Goal: Obtain resource: Obtain resource

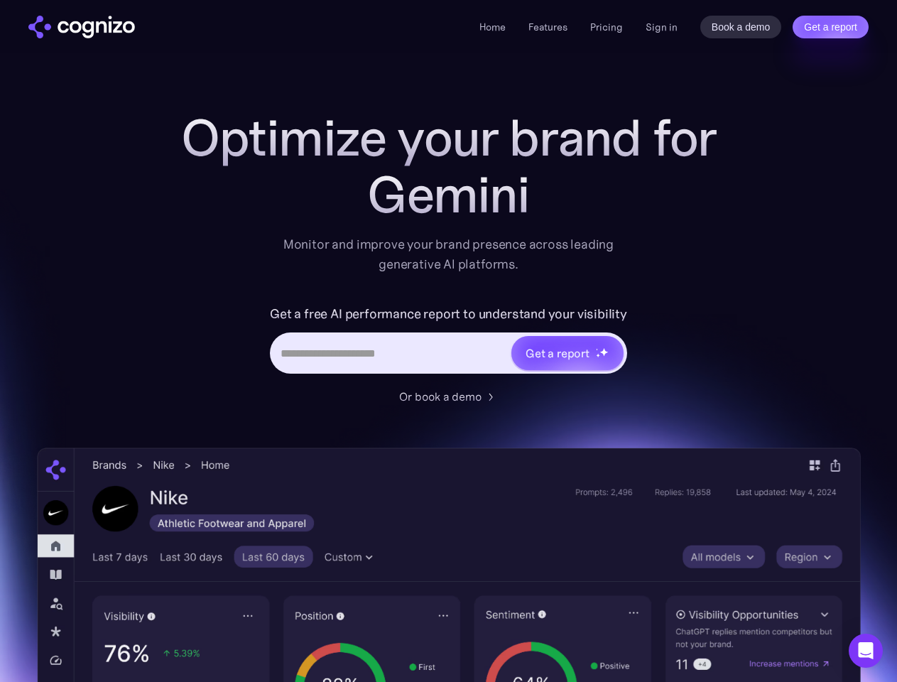
click at [831, 27] on link "Get a report" at bounding box center [831, 27] width 76 height 23
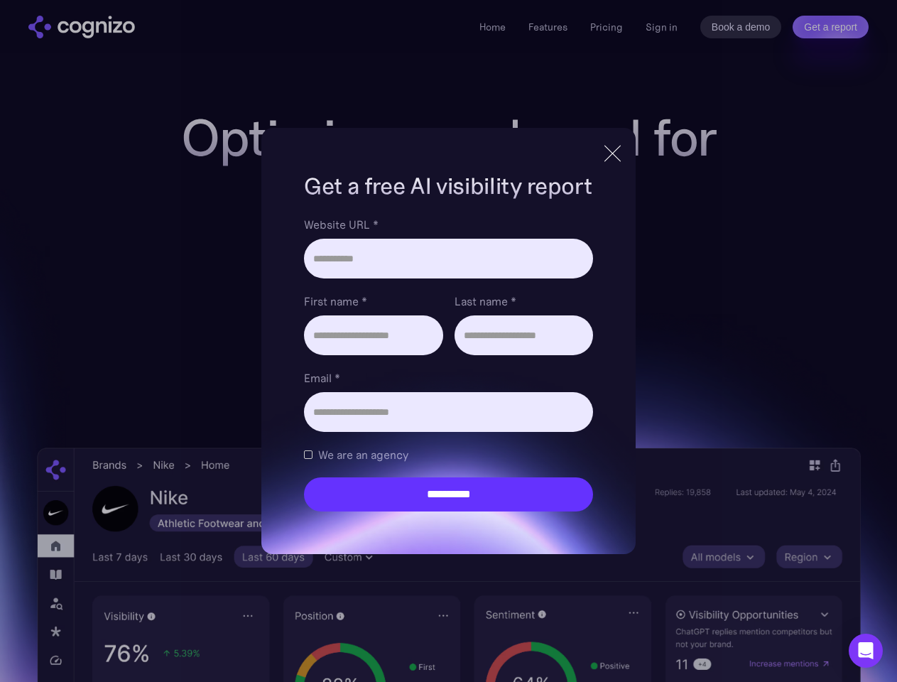
click at [567, 353] on input "Last name *" at bounding box center [524, 335] width 139 height 40
click at [866, 651] on icon "Open Intercom Messenger" at bounding box center [866, 650] width 15 height 17
